Goal: Transaction & Acquisition: Download file/media

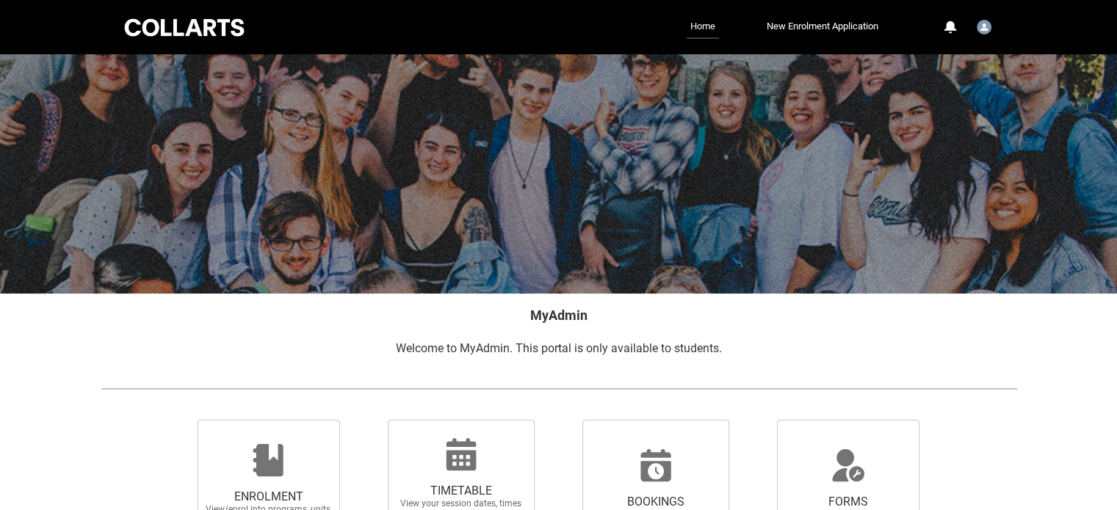
click at [706, 29] on link "Home" at bounding box center [702, 26] width 32 height 23
click at [989, 24] on img "User Profile Student.swijesi.20230079" at bounding box center [983, 27] width 15 height 15
click at [899, 299] on div "MyAdmin Welcome to MyAdmin. This portal is only available to students." at bounding box center [559, 332] width 940 height 76
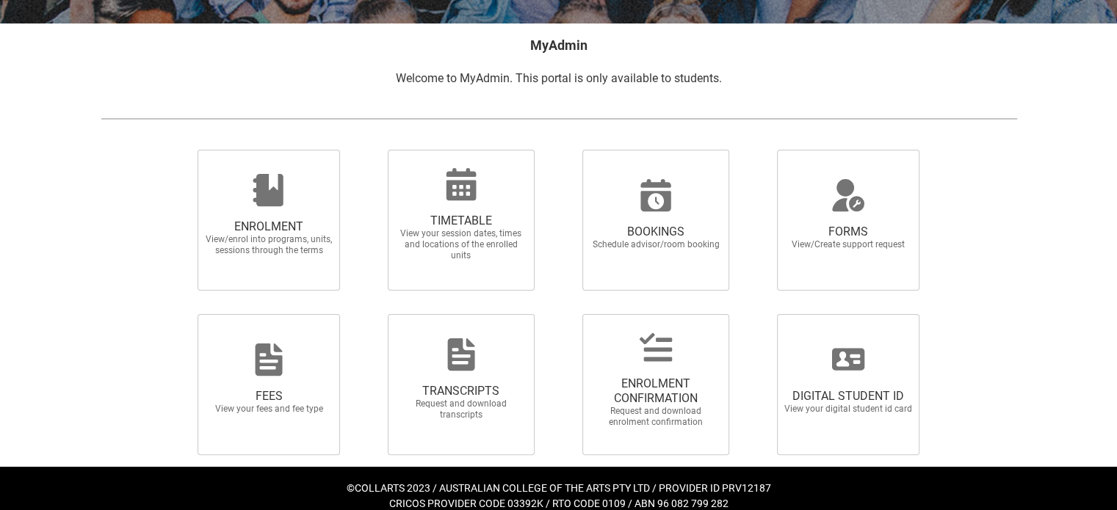
scroll to position [286, 0]
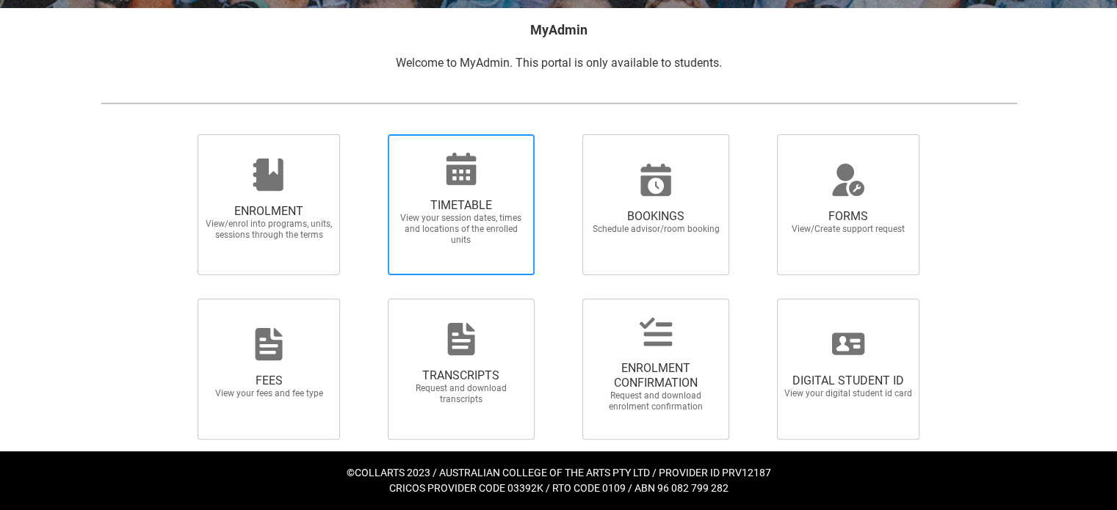
click at [452, 182] on icon at bounding box center [461, 169] width 30 height 32
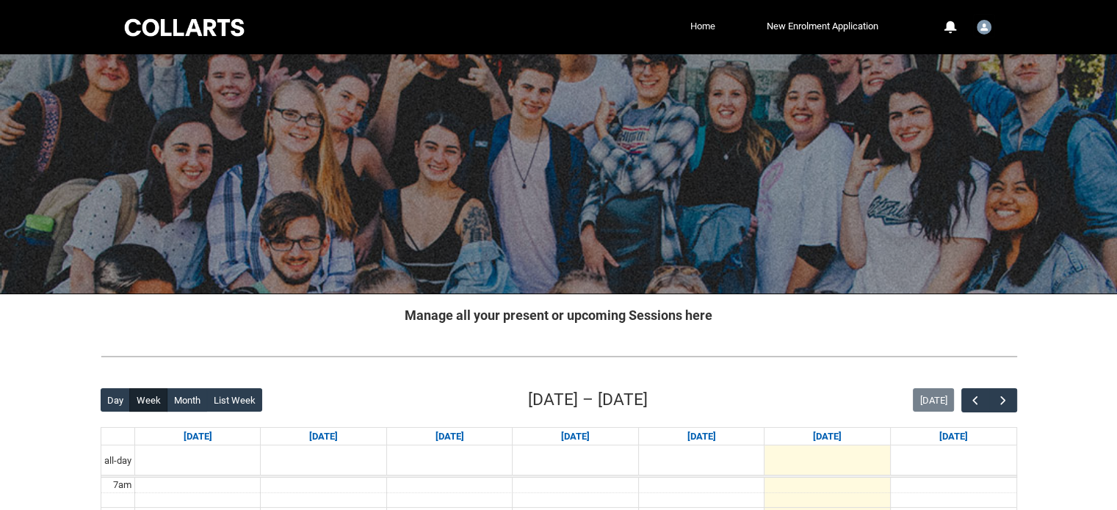
click at [704, 36] on link "Home" at bounding box center [702, 26] width 32 height 22
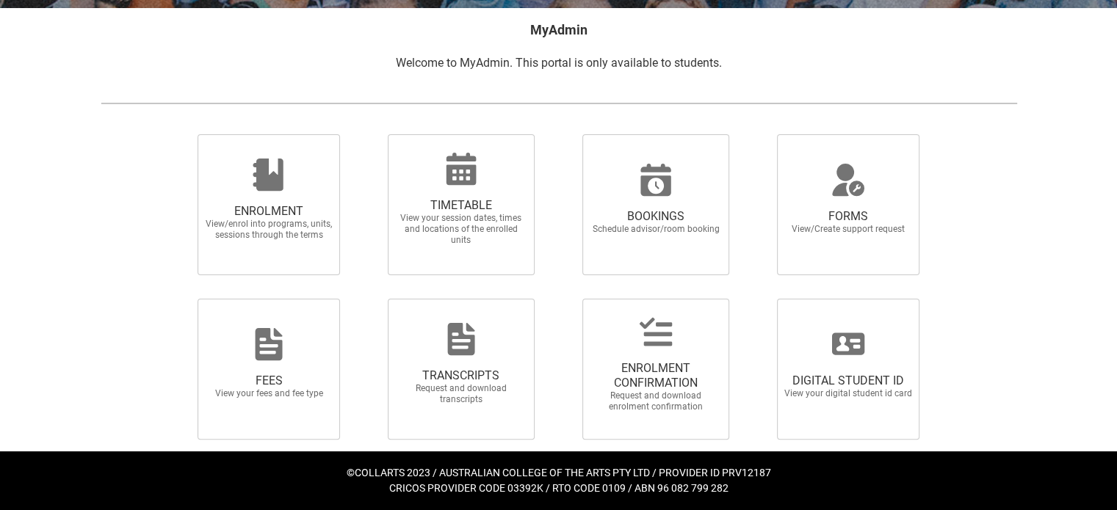
scroll to position [285, 0]
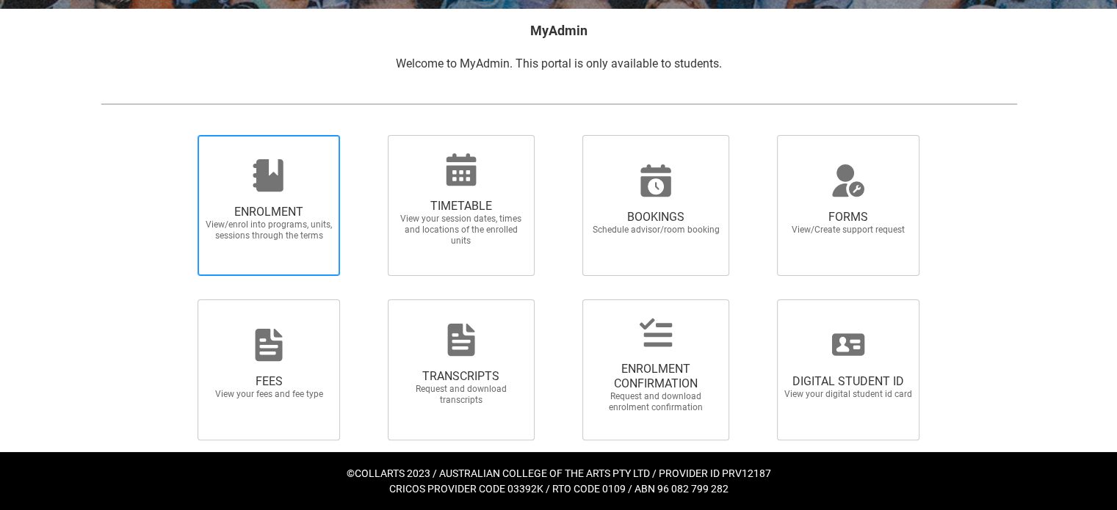
click at [236, 205] on span "ENROLMENT" at bounding box center [268, 212] width 129 height 15
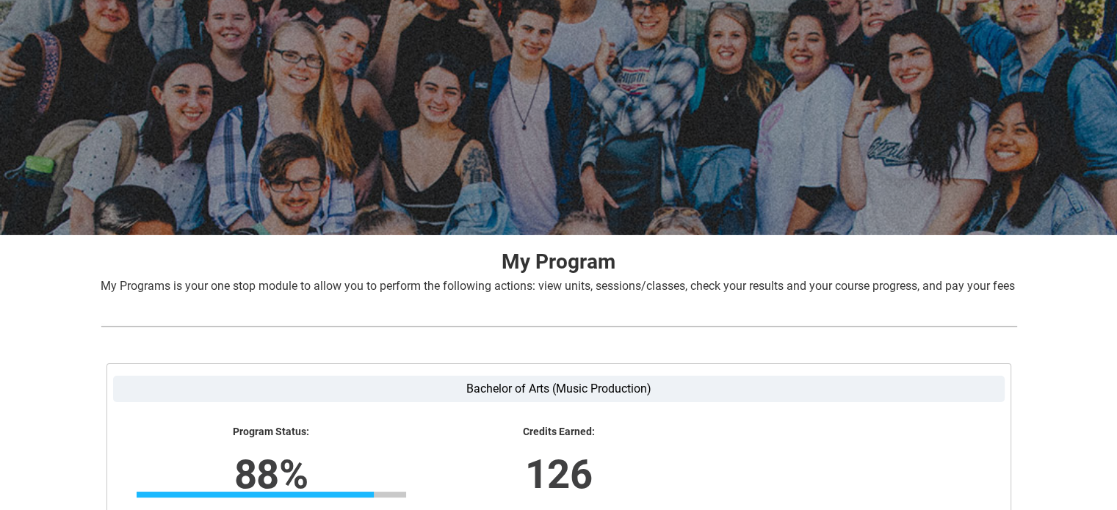
scroll to position [306, 0]
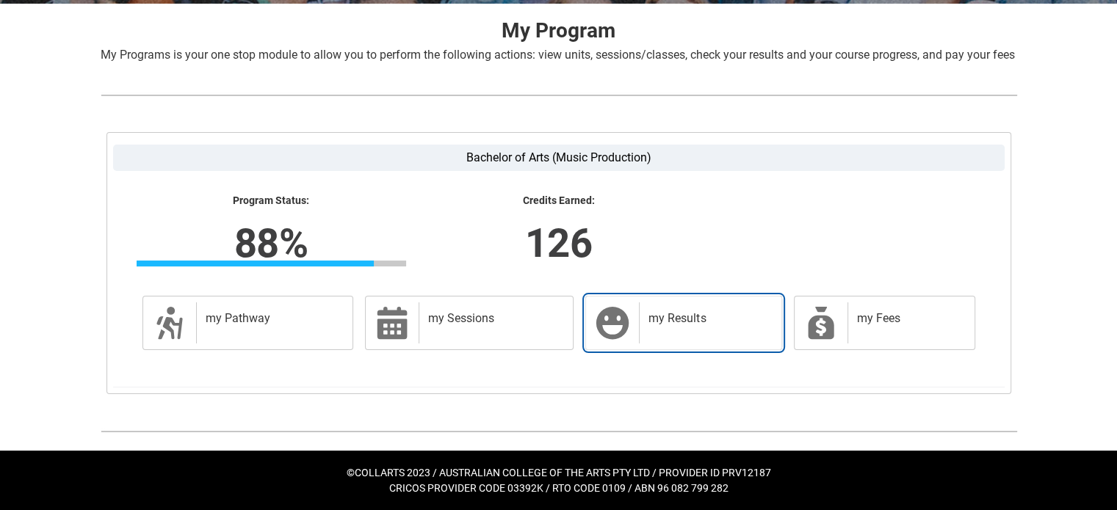
click at [678, 327] on div "my Results" at bounding box center [707, 322] width 136 height 41
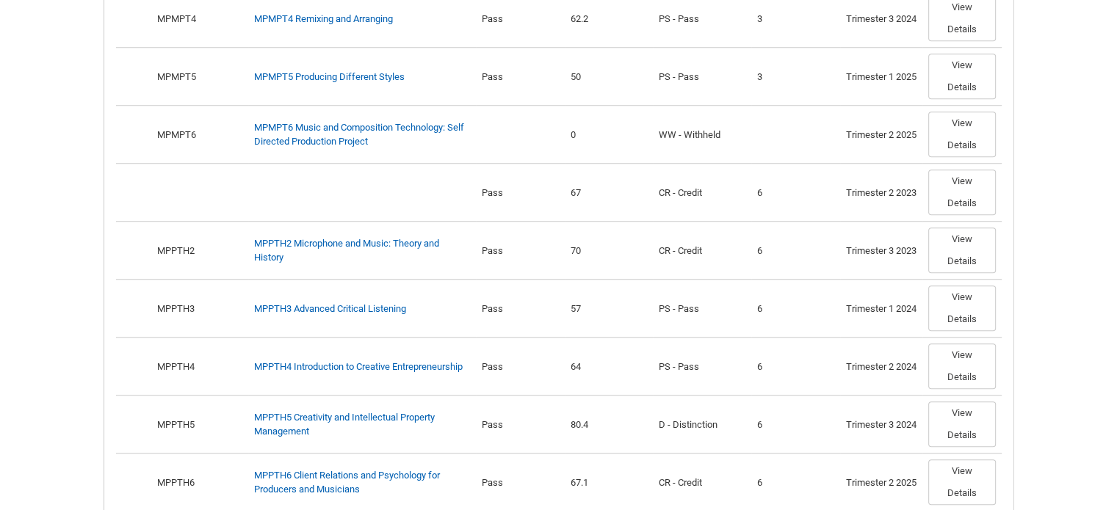
scroll to position [1318, 0]
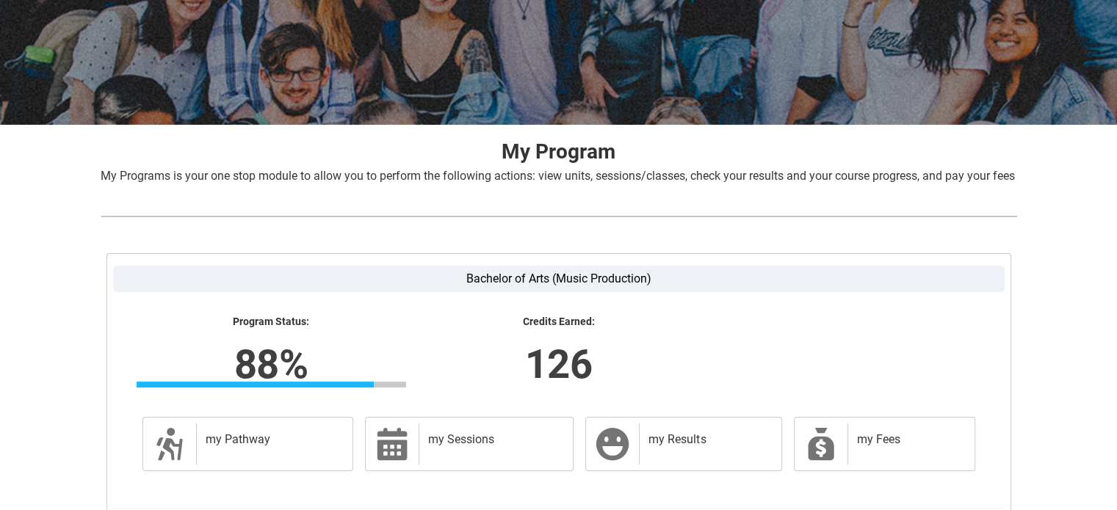
scroll to position [306, 0]
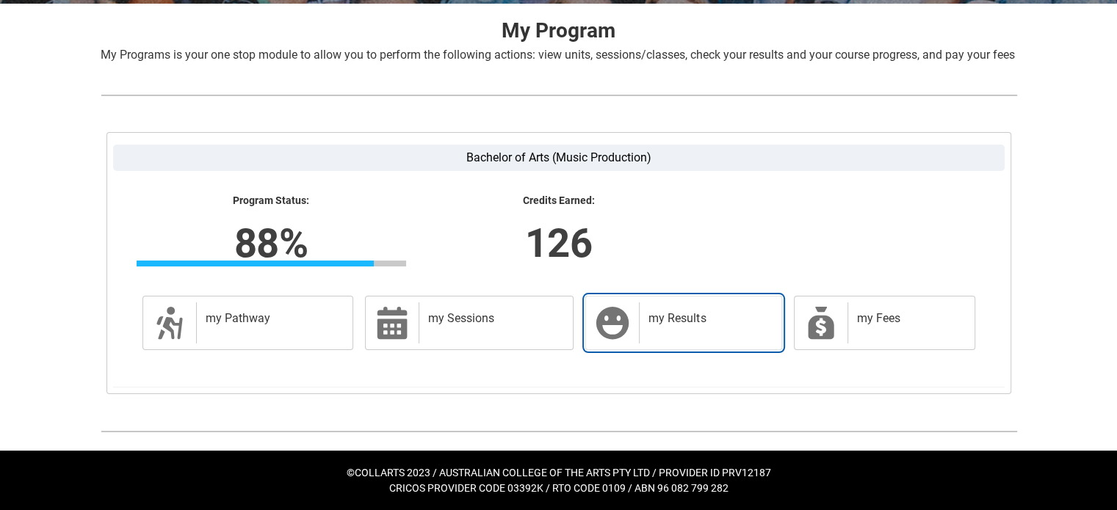
click at [656, 327] on div "my Results" at bounding box center [707, 322] width 136 height 41
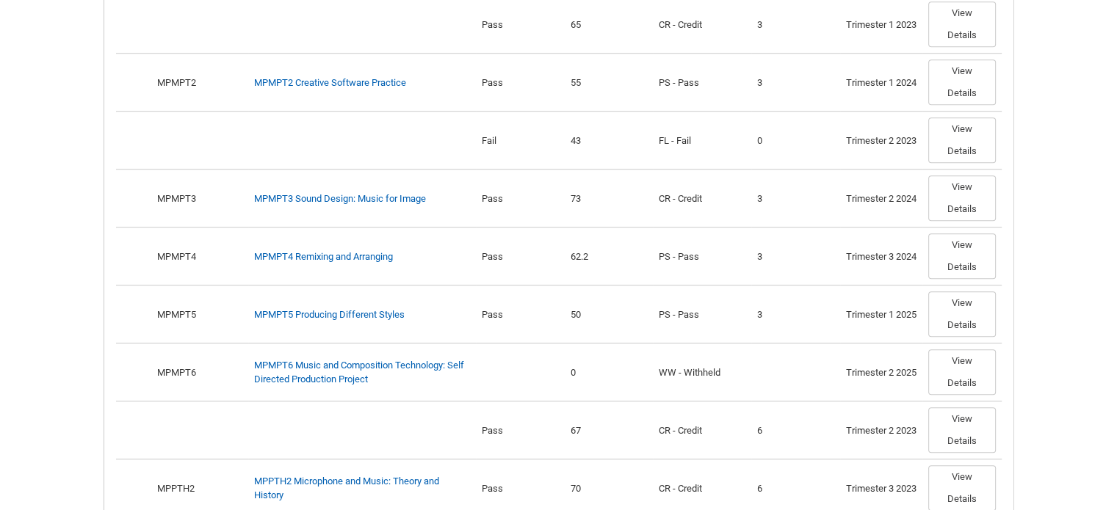
scroll to position [1198, 0]
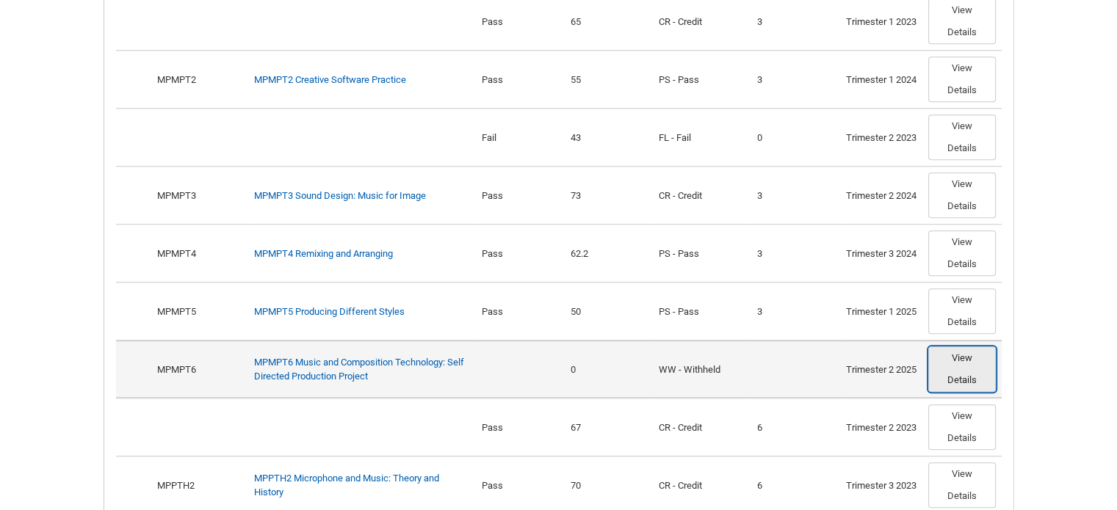
click at [959, 378] on button "View Details" at bounding box center [962, 370] width 68 height 46
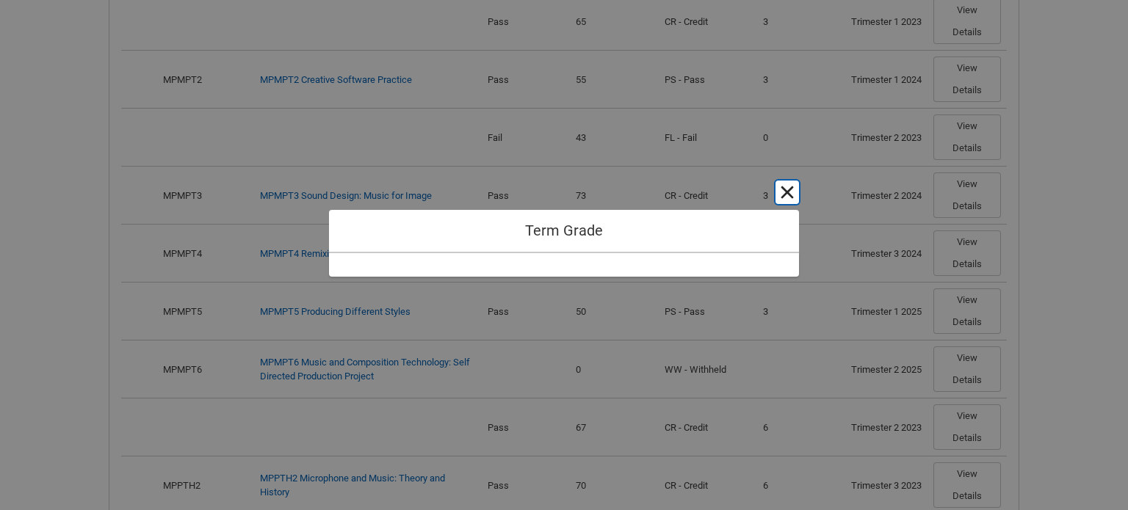
click at [791, 192] on button "Cancel and close" at bounding box center [786, 192] width 23 height 23
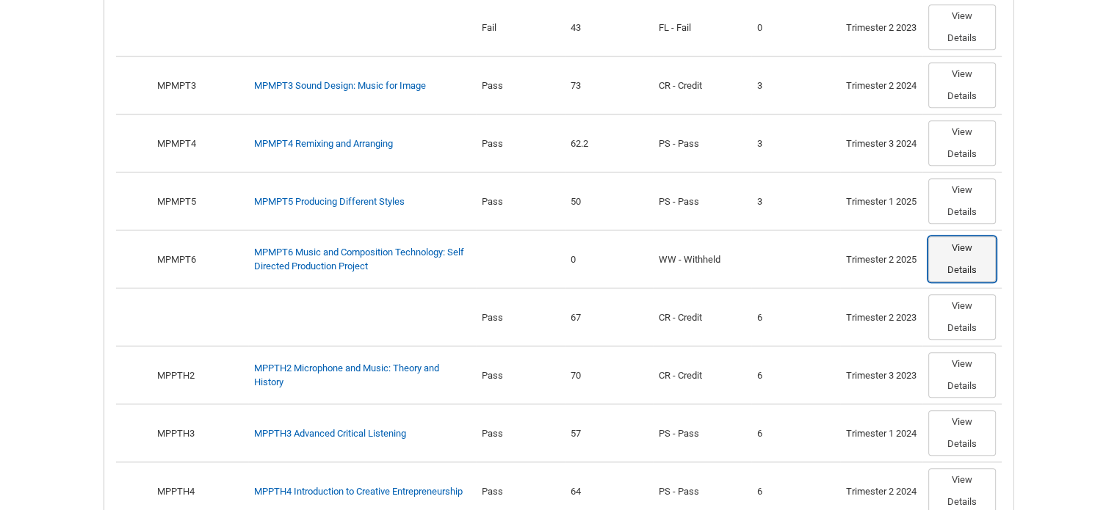
scroll to position [1312, 0]
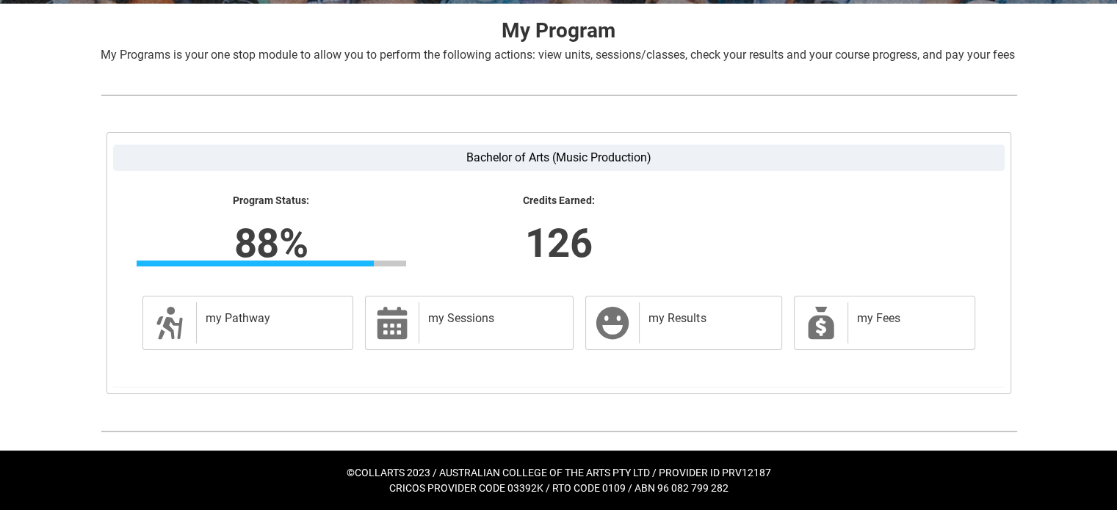
scroll to position [305, 0]
click at [692, 322] on h2 "my Results" at bounding box center [706, 318] width 117 height 15
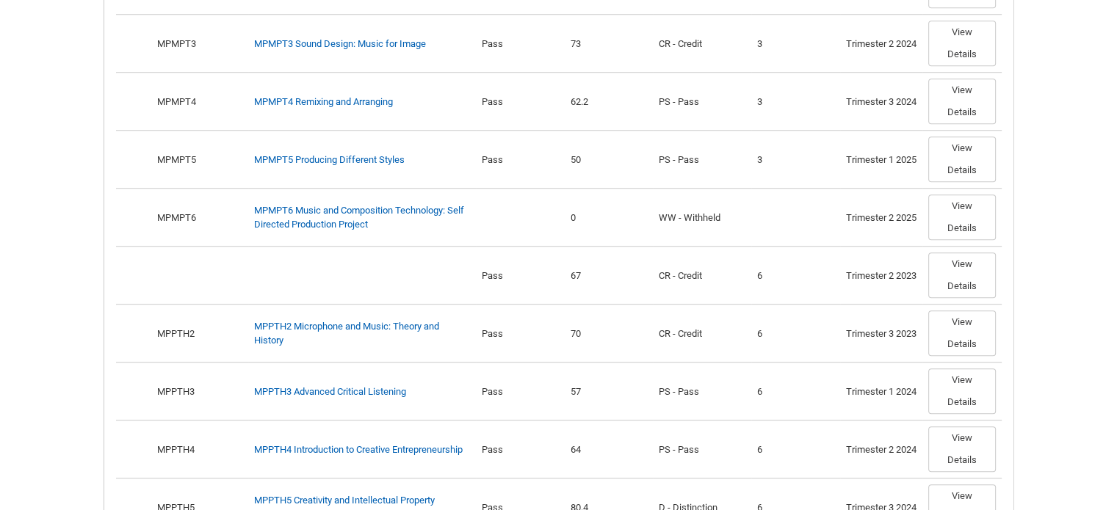
scroll to position [1324, 0]
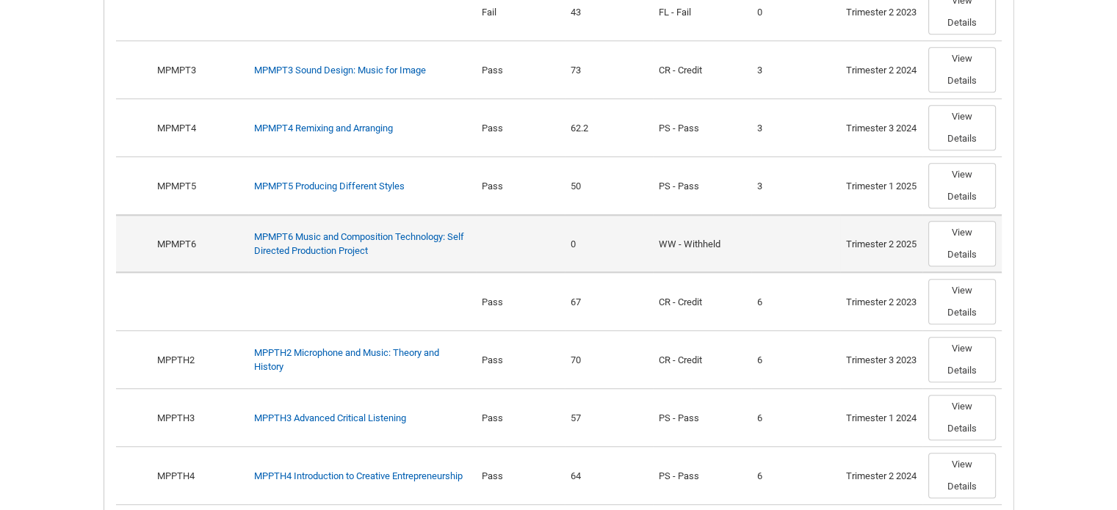
click at [682, 249] on div "WW - Withheld" at bounding box center [702, 244] width 87 height 15
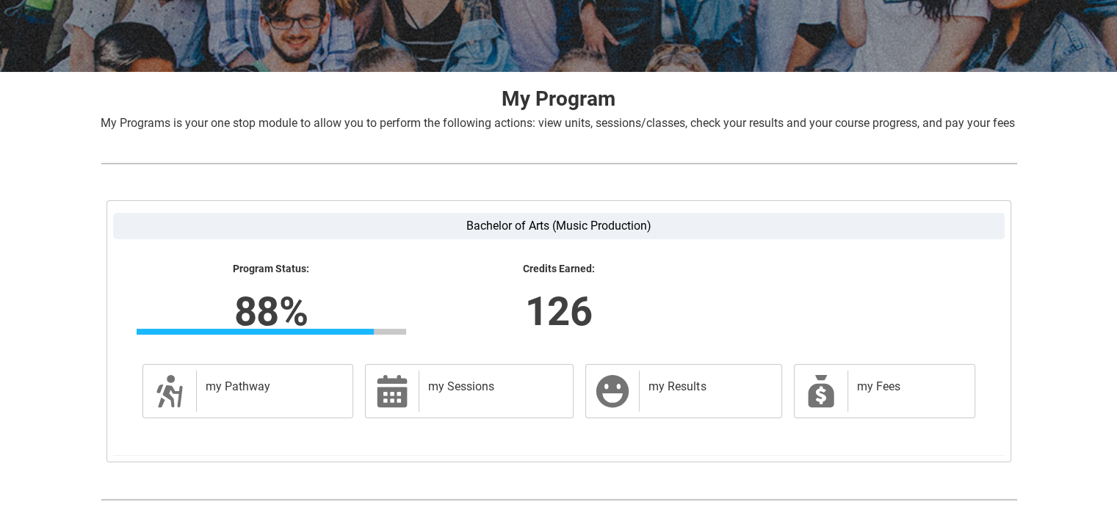
scroll to position [306, 0]
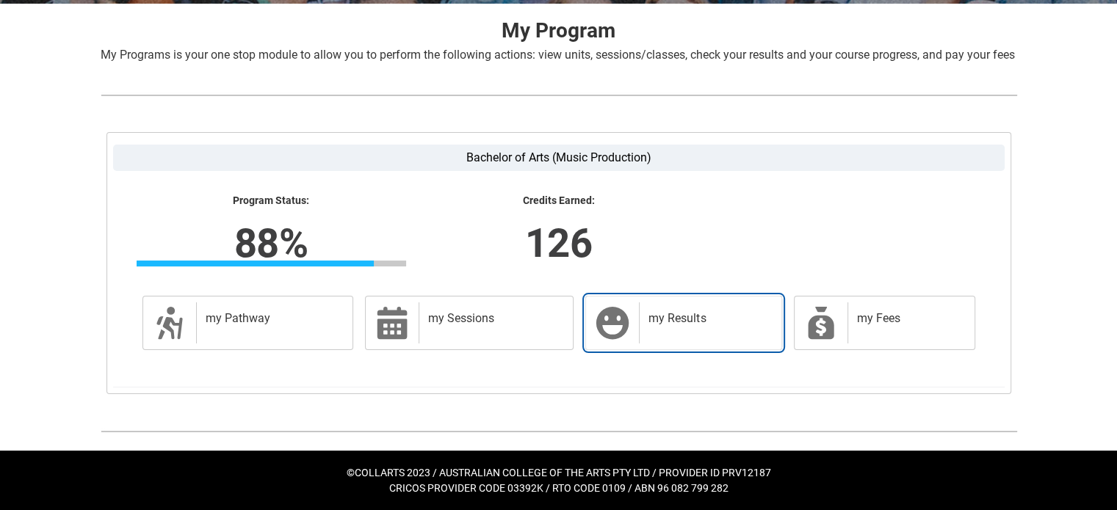
click at [667, 330] on div "my Results" at bounding box center [707, 322] width 136 height 41
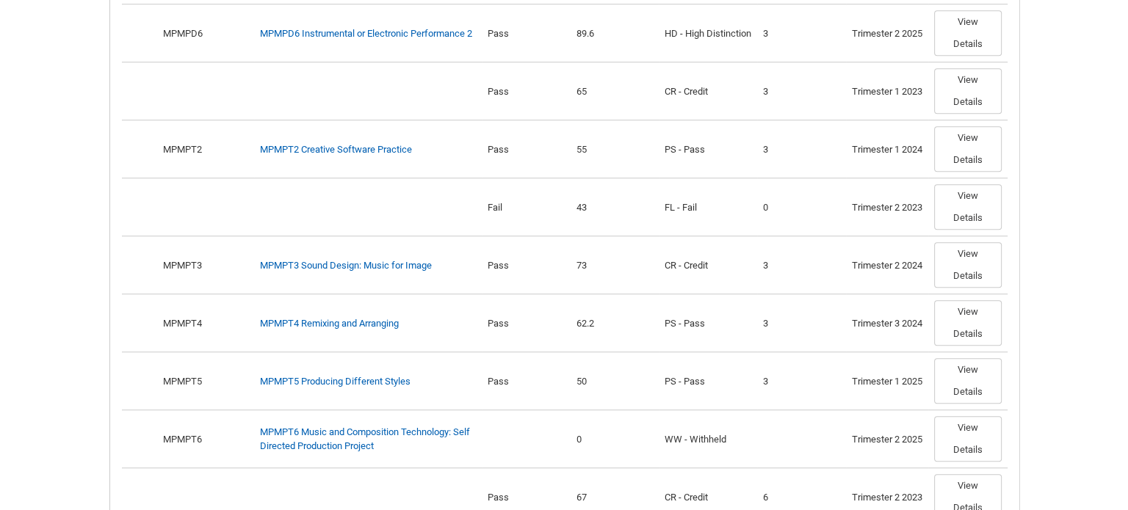
scroll to position [1214, 0]
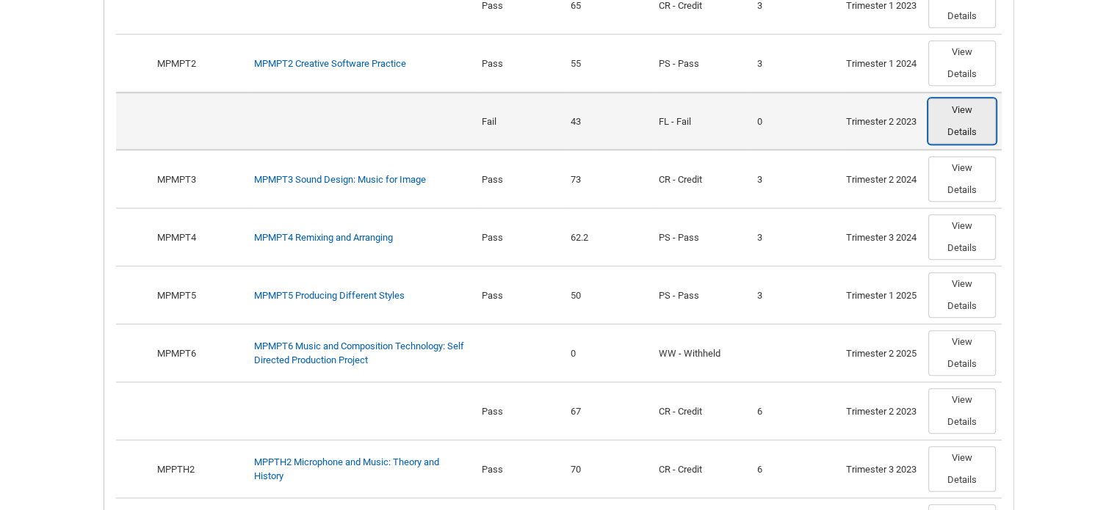
click at [971, 137] on button "View Details" at bounding box center [962, 121] width 68 height 46
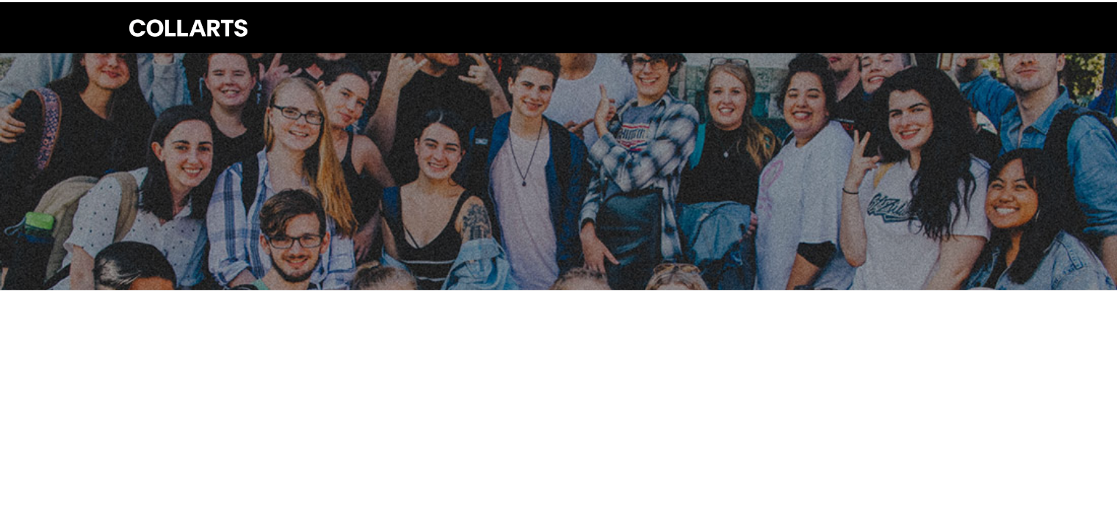
scroll to position [2, 0]
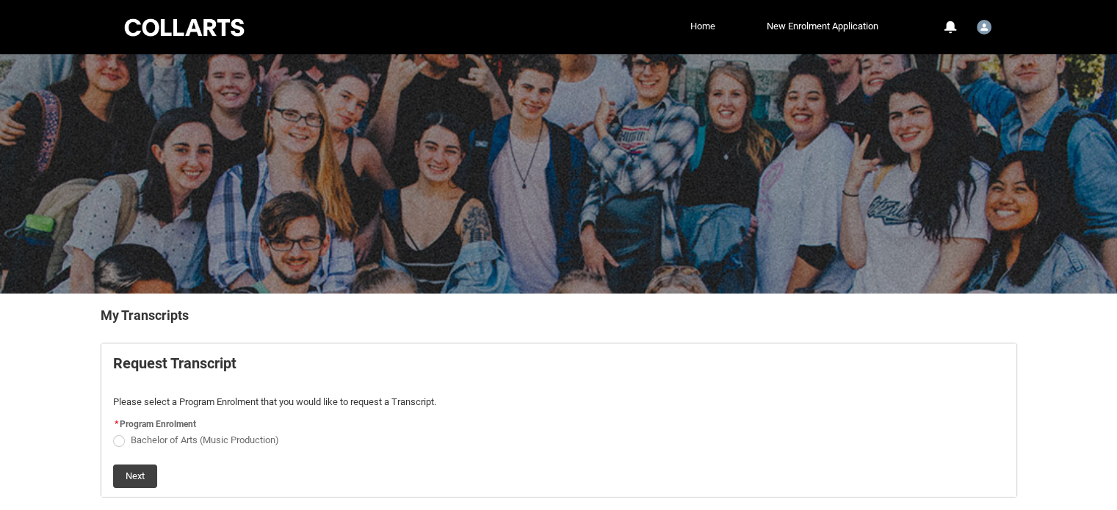
click at [703, 25] on link "Home" at bounding box center [702, 26] width 32 height 22
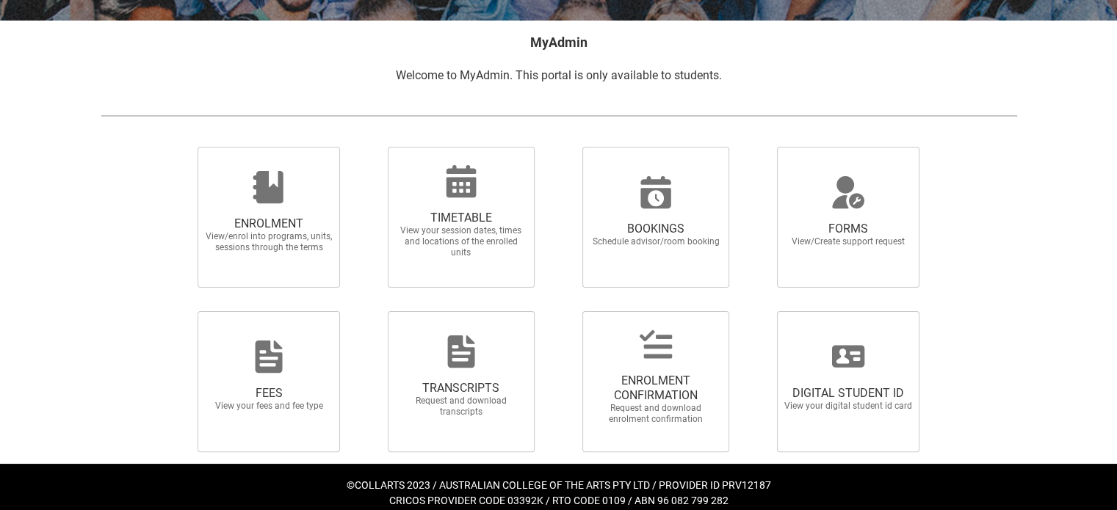
scroll to position [286, 0]
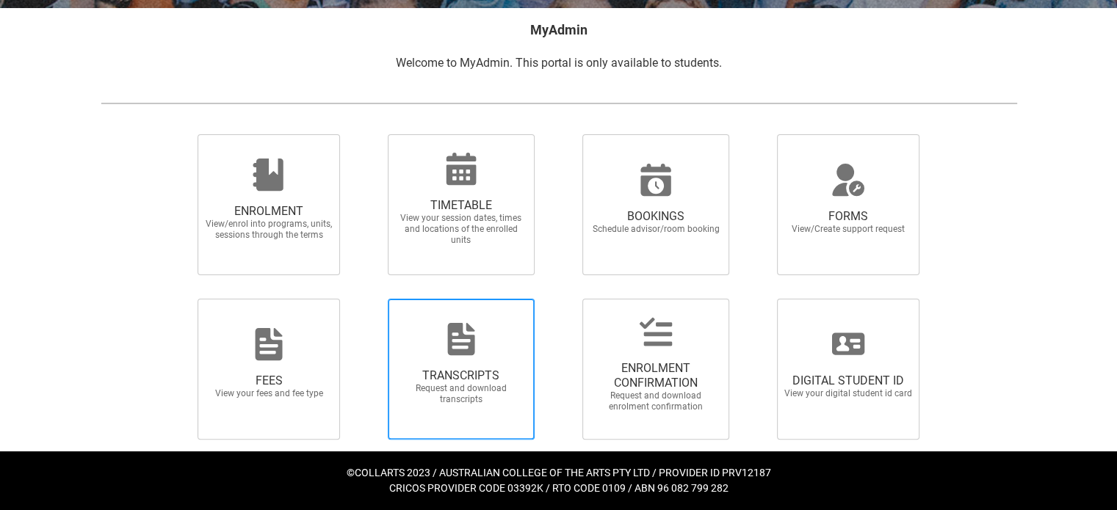
click at [435, 364] on span "TRANSCRIPTS Request and download transcripts" at bounding box center [461, 387] width 141 height 60
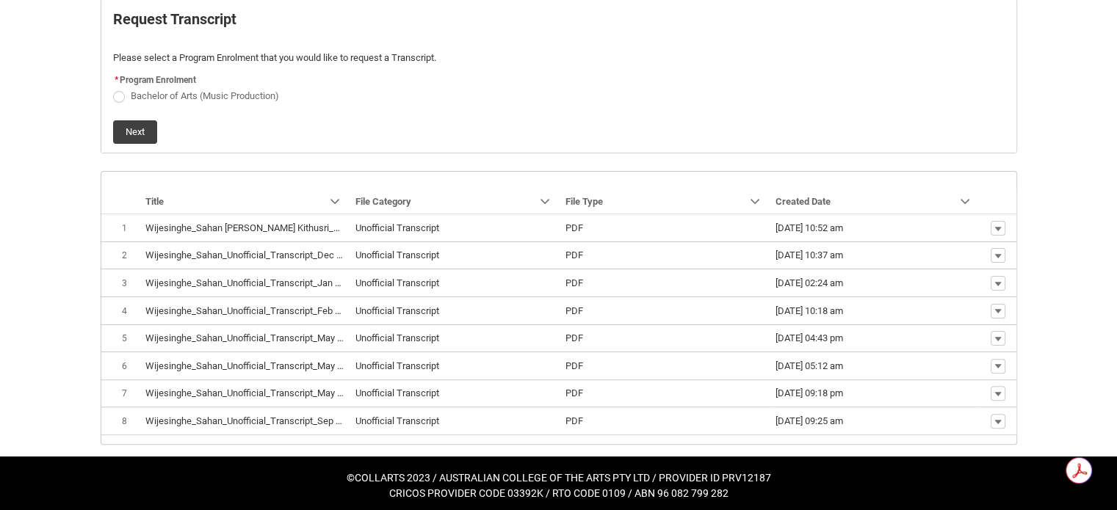
scroll to position [344, 0]
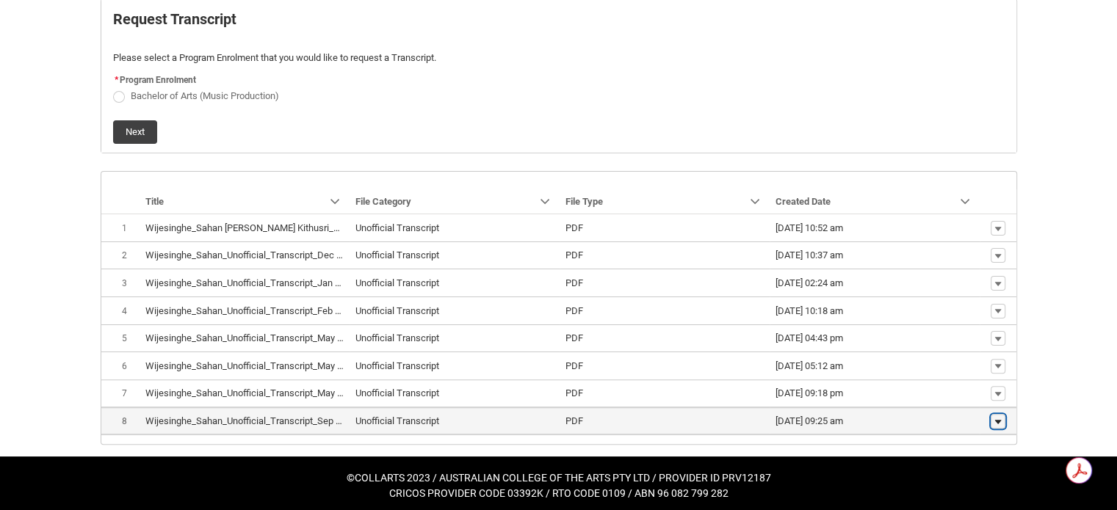
click at [992, 414] on button "Show actions" at bounding box center [997, 421] width 15 height 15
click at [950, 389] on span "Download" at bounding box center [963, 393] width 40 height 13
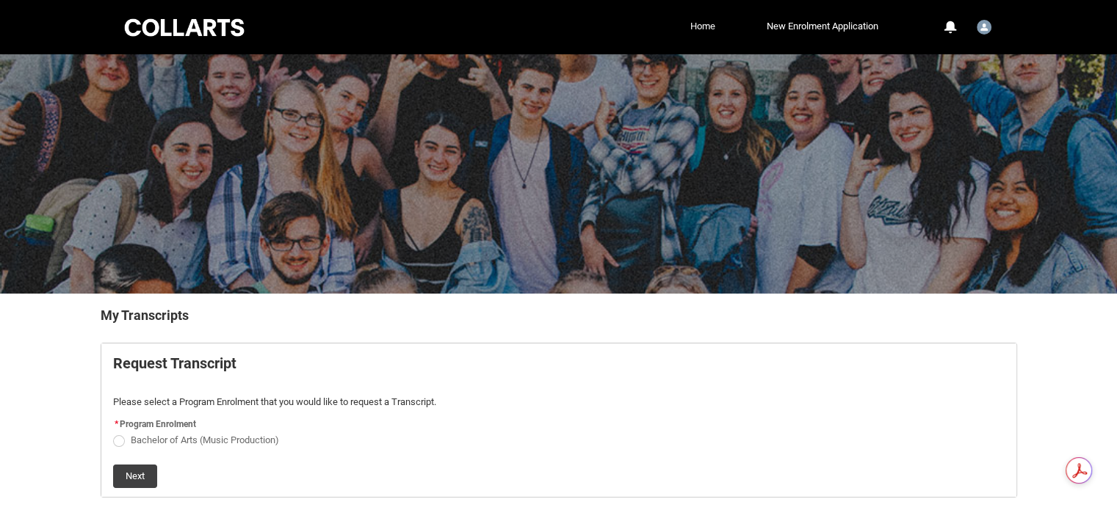
click at [693, 26] on link "Home" at bounding box center [702, 26] width 32 height 22
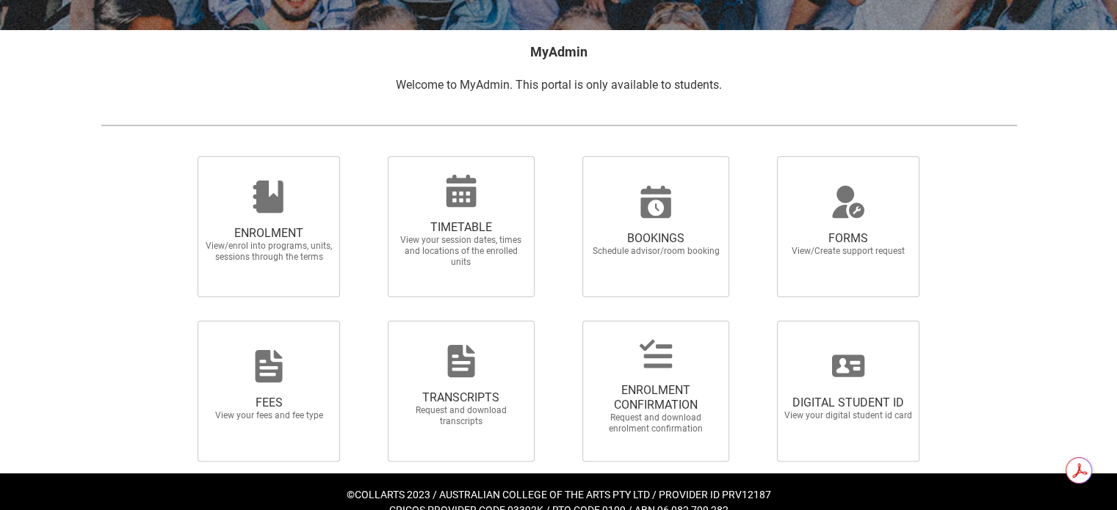
scroll to position [286, 0]
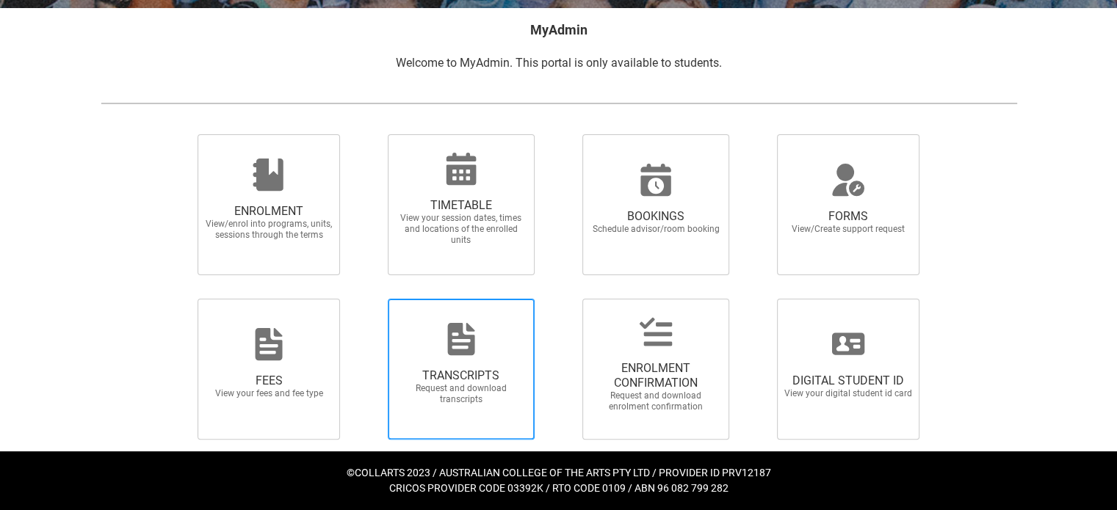
click at [468, 343] on icon at bounding box center [460, 339] width 27 height 32
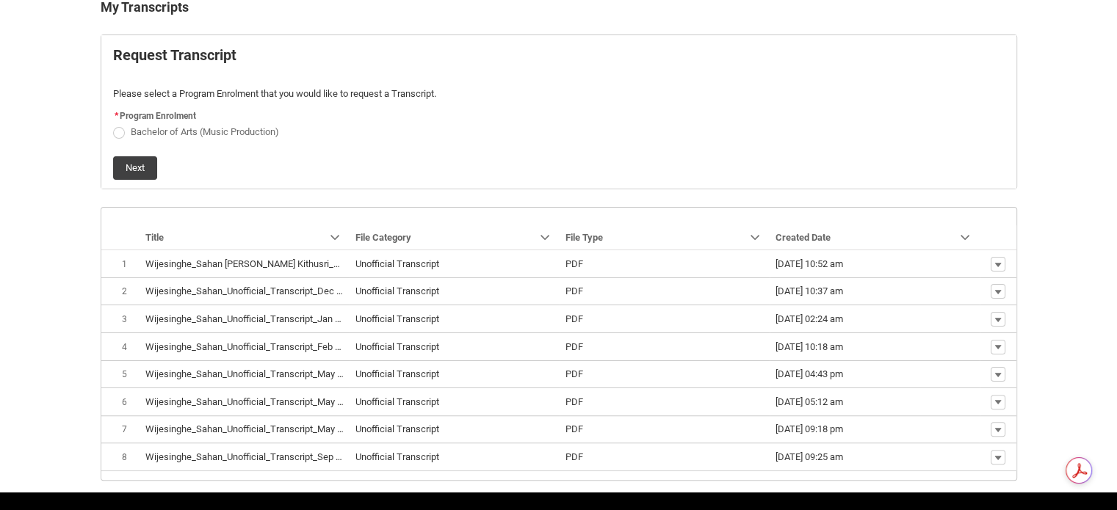
scroll to position [311, 0]
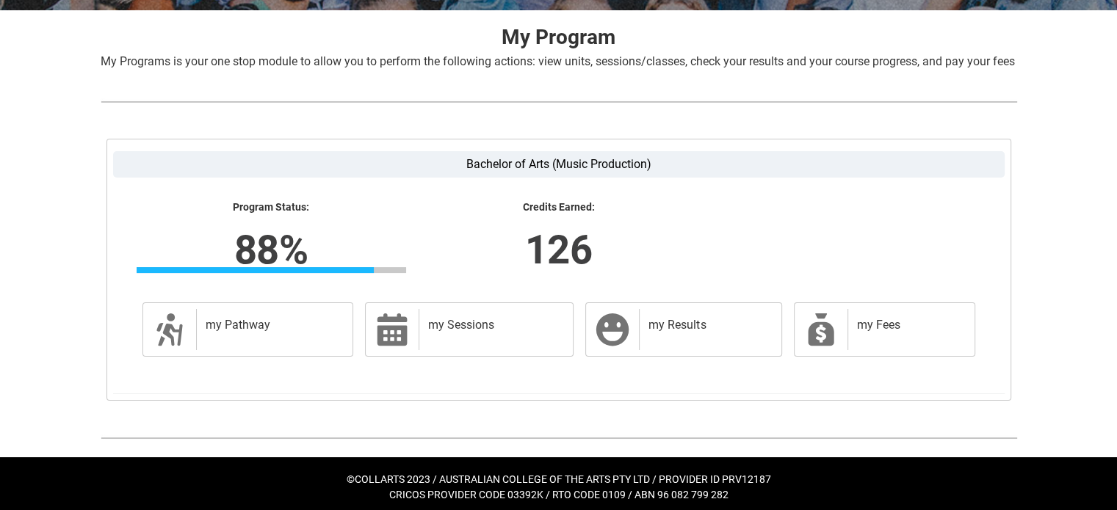
scroll to position [284, 0]
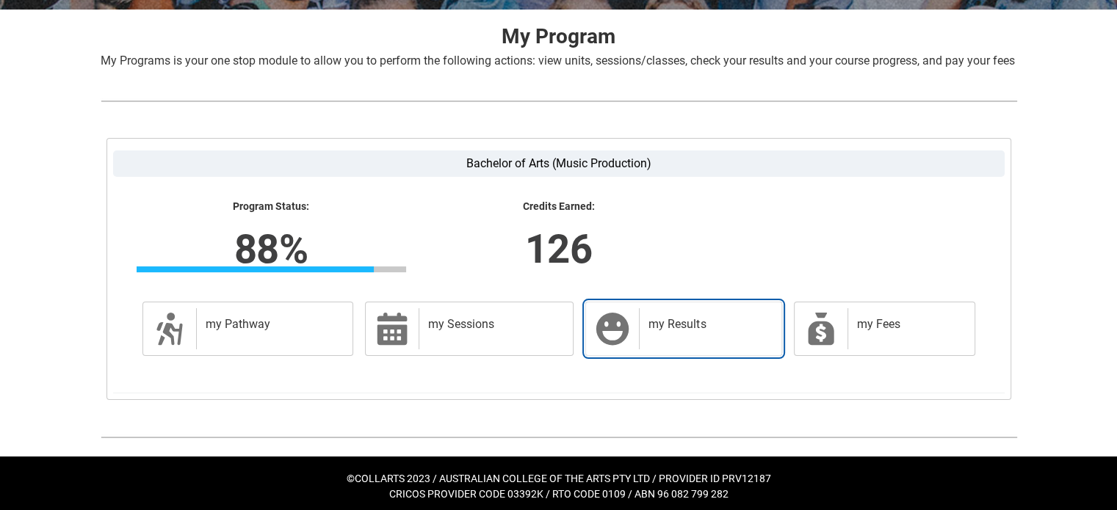
click at [714, 332] on h2 "my Results" at bounding box center [706, 324] width 117 height 15
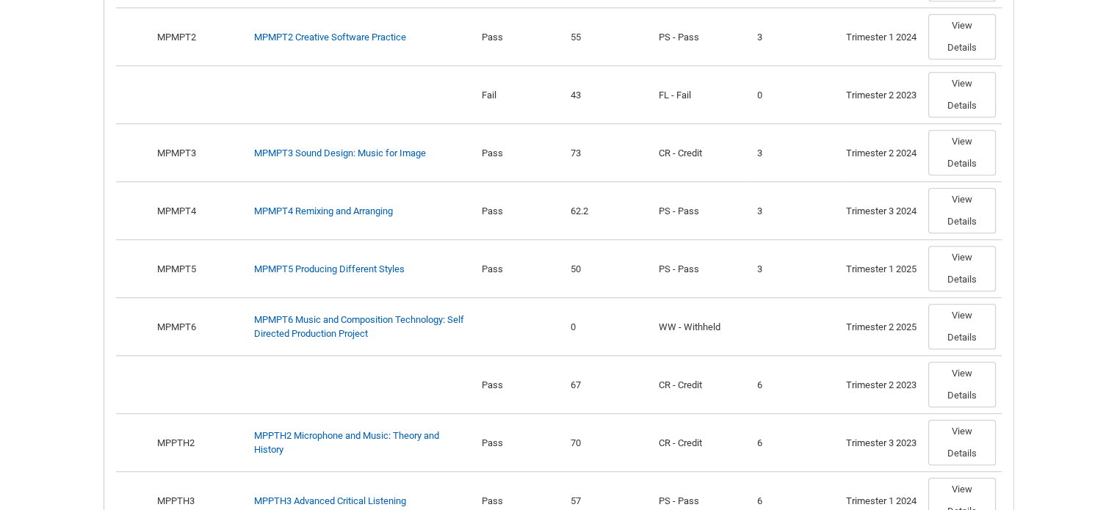
scroll to position [1246, 0]
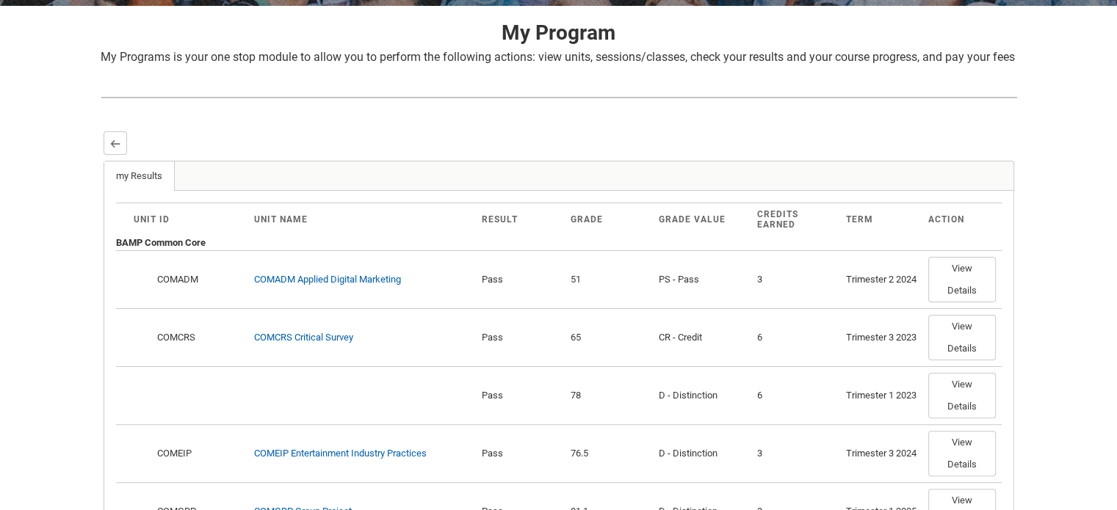
scroll to position [0, 0]
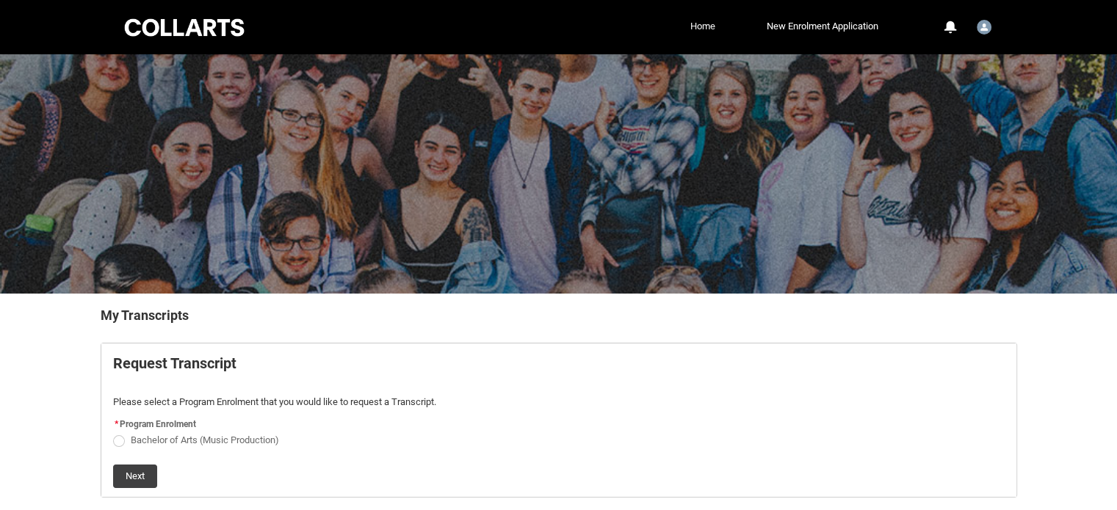
click at [700, 20] on link "Home" at bounding box center [702, 26] width 32 height 22
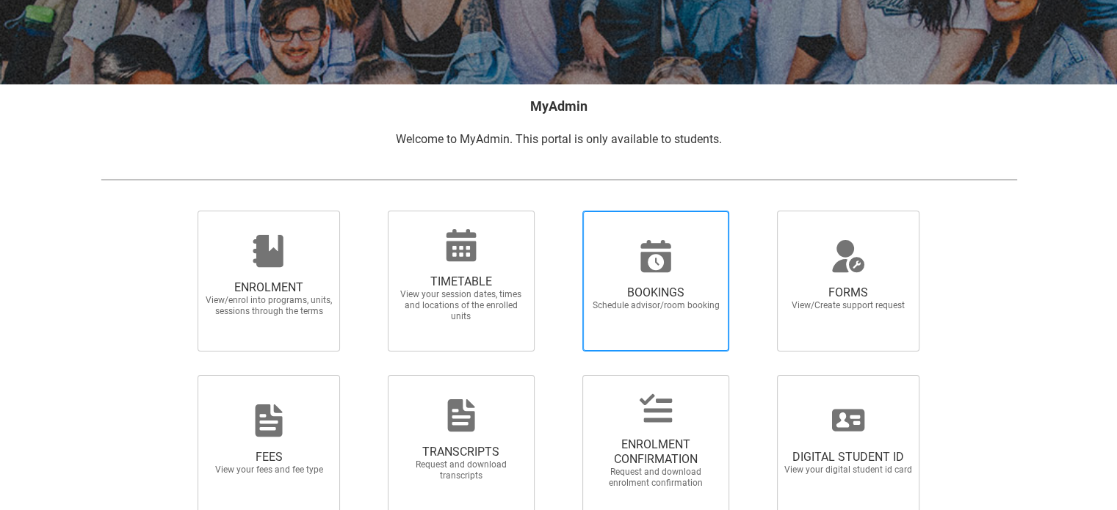
scroll to position [286, 0]
